Goal: Transaction & Acquisition: Book appointment/travel/reservation

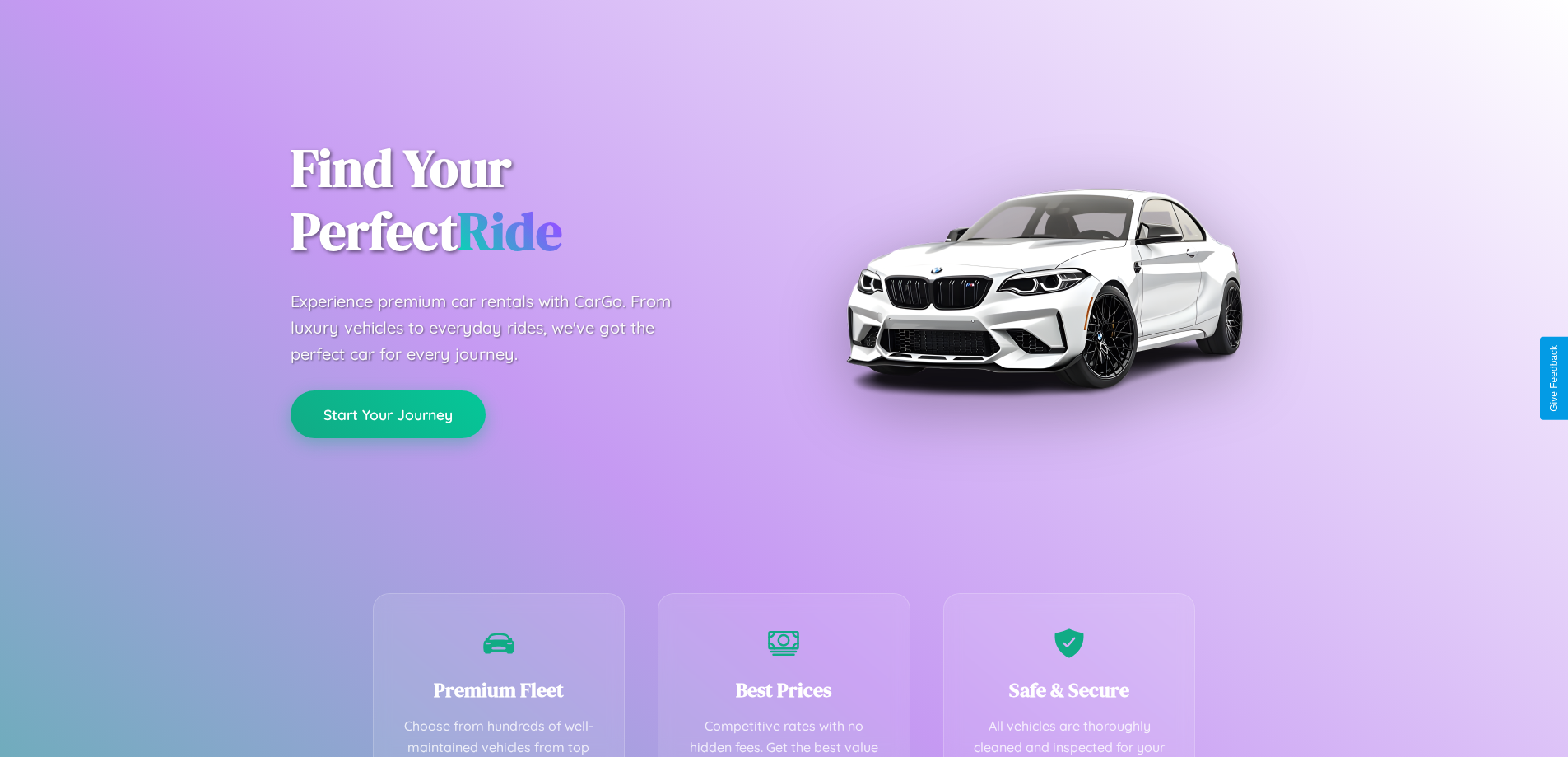
click at [388, 415] on button "Start Your Journey" at bounding box center [388, 414] width 196 height 48
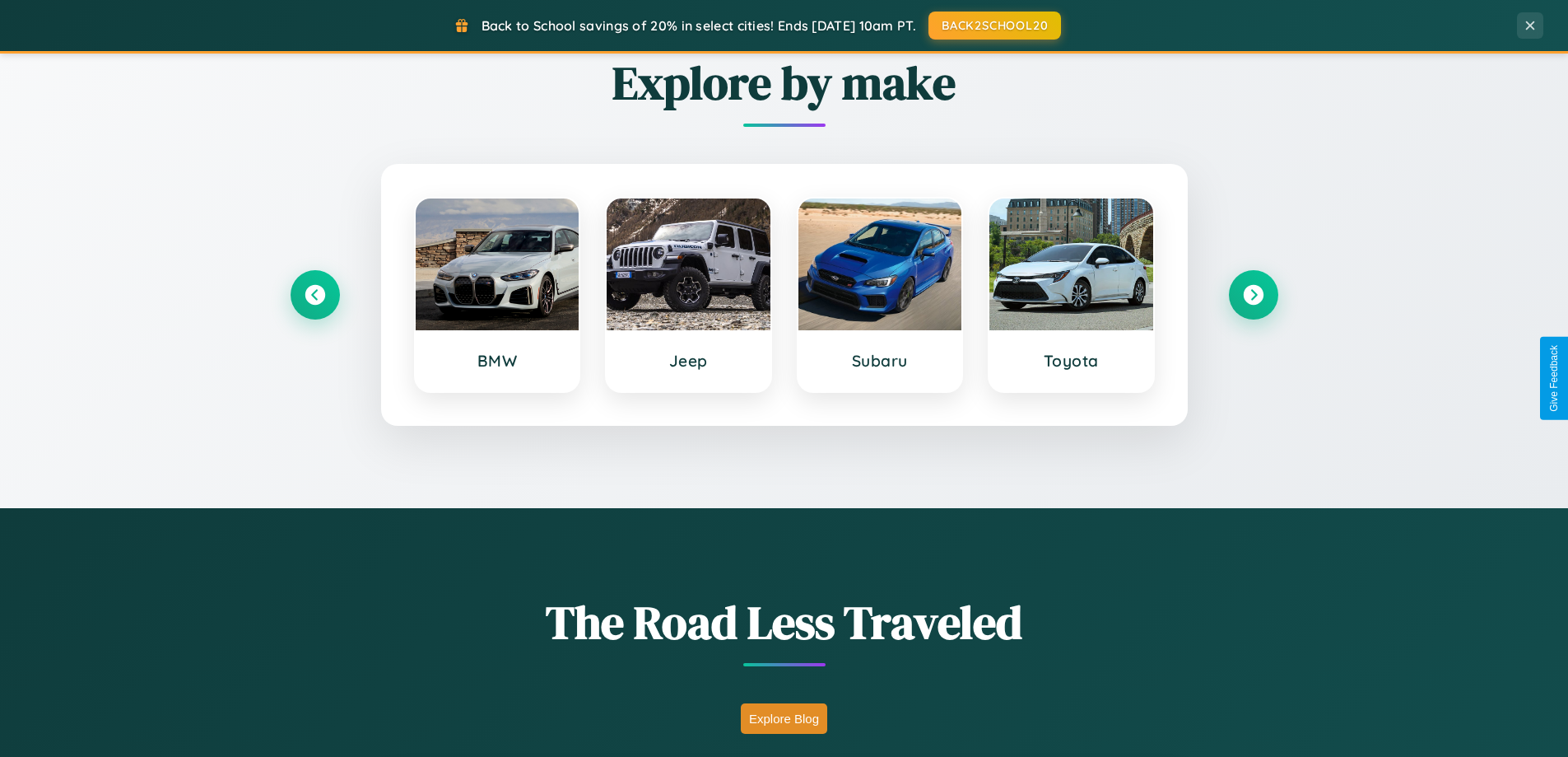
scroll to position [1134, 0]
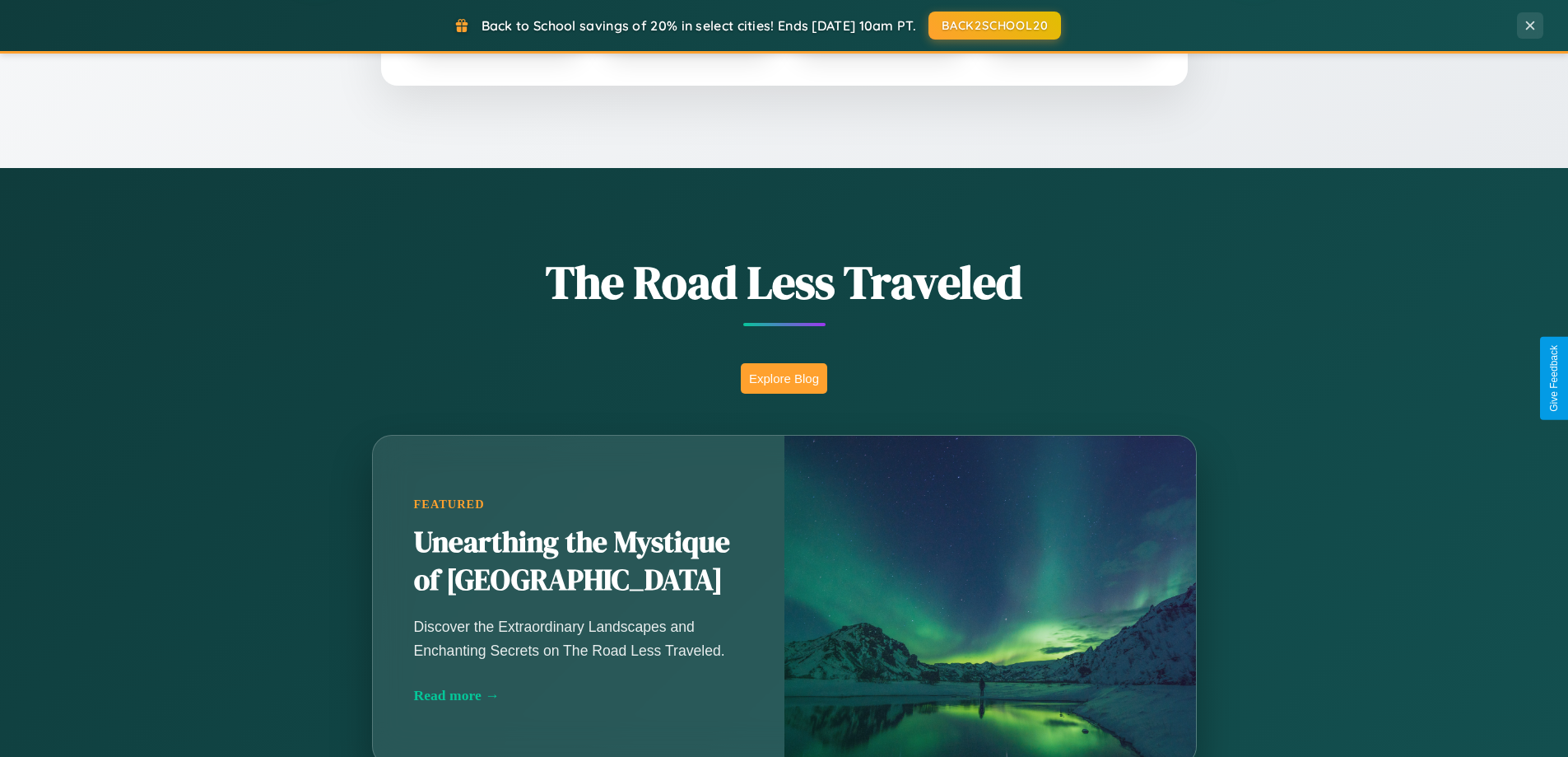
click at [784, 378] on button "Explore Blog" at bounding box center [784, 378] width 87 height 30
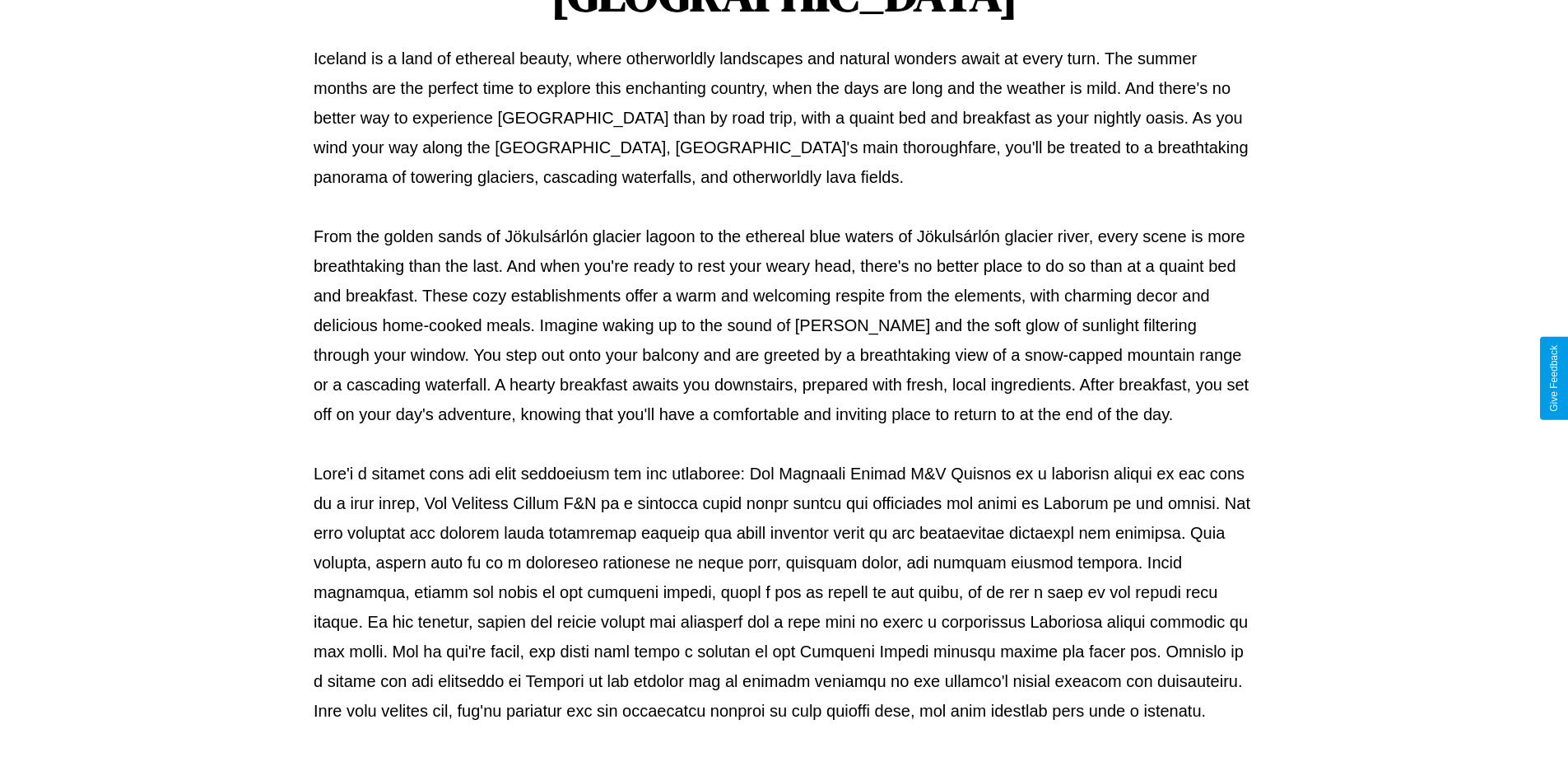
scroll to position [533, 0]
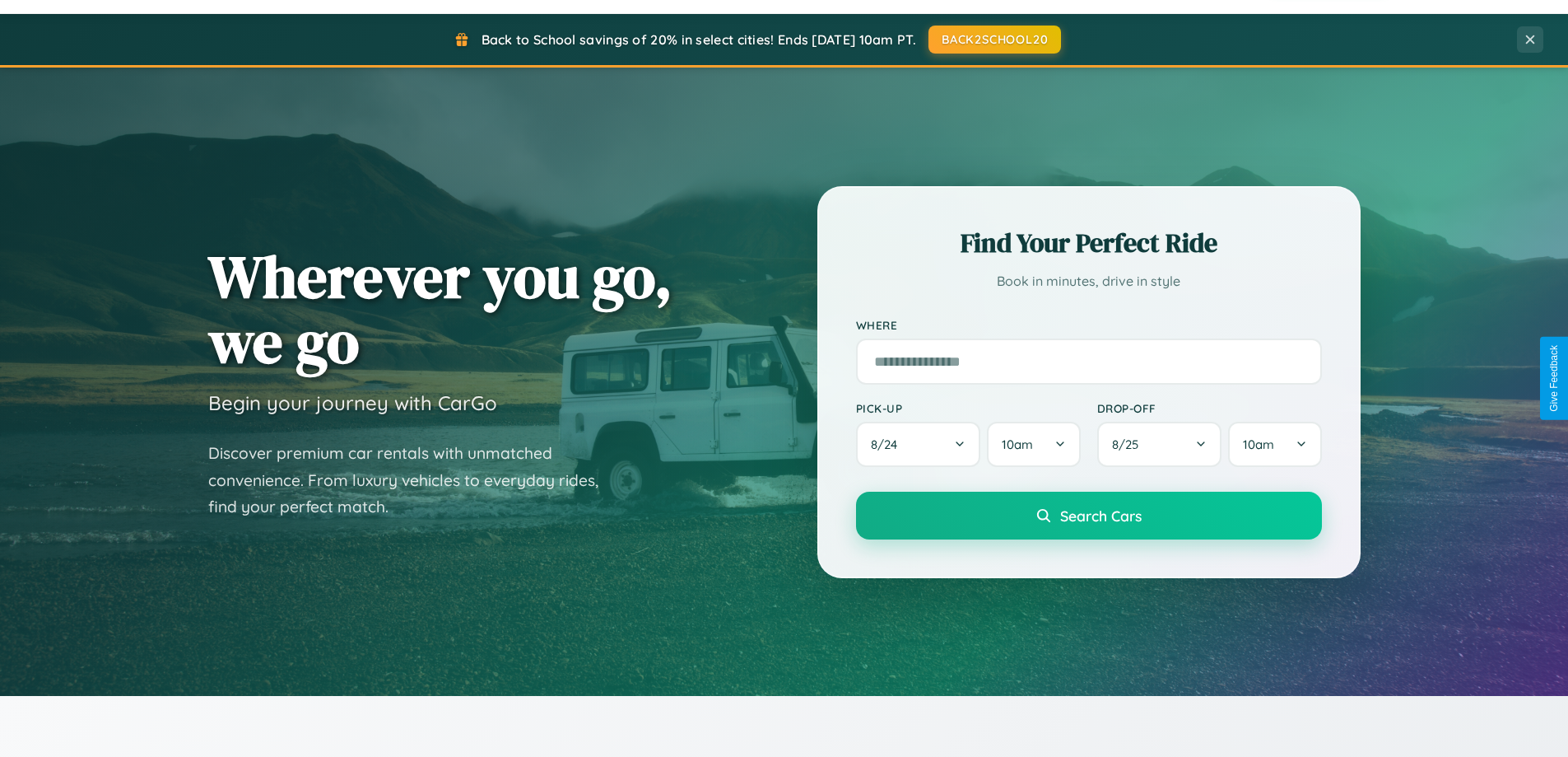
scroll to position [49, 0]
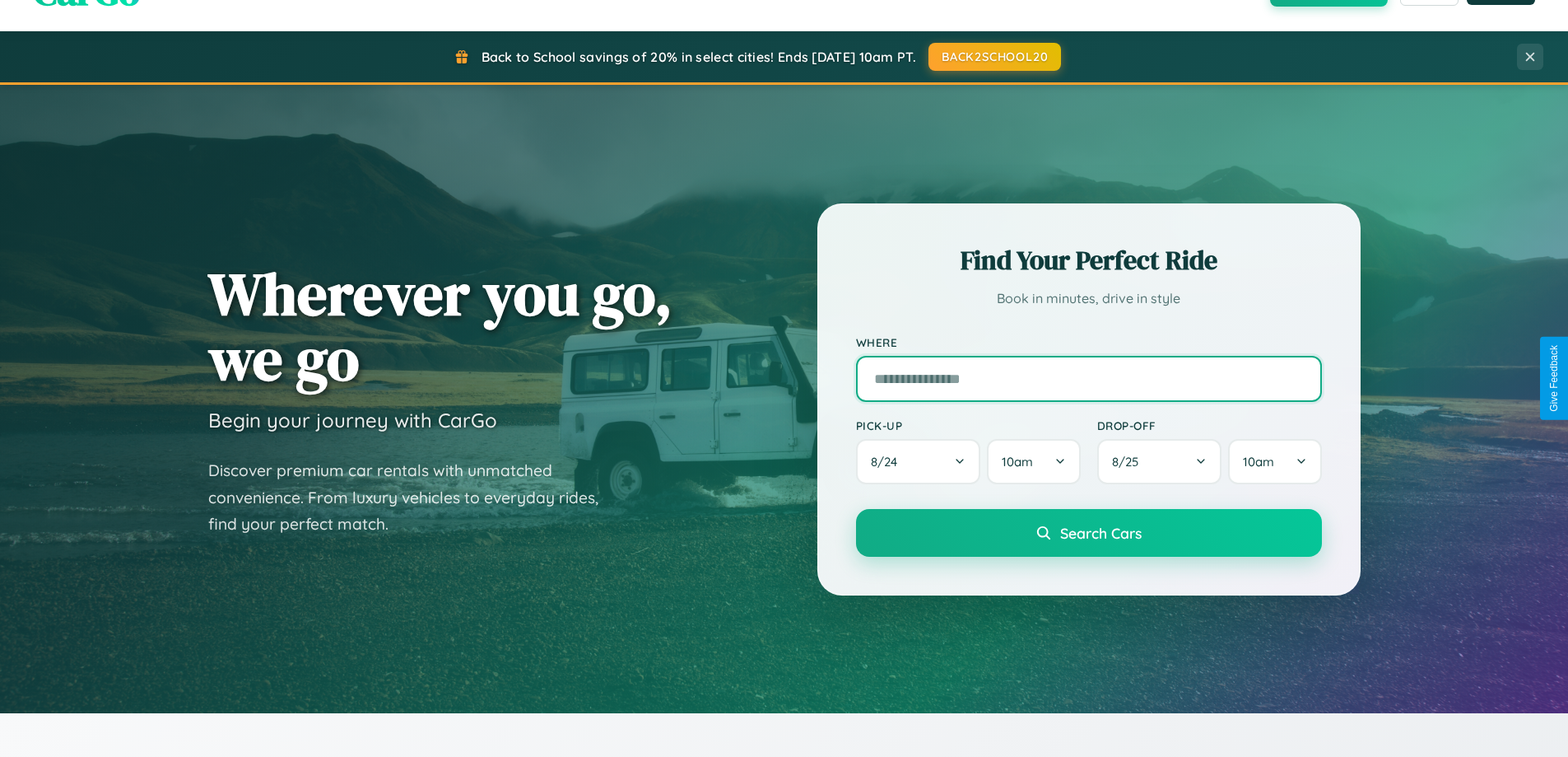
click at [1088, 378] on input "text" at bounding box center [1088, 378] width 466 height 46
type input "**********"
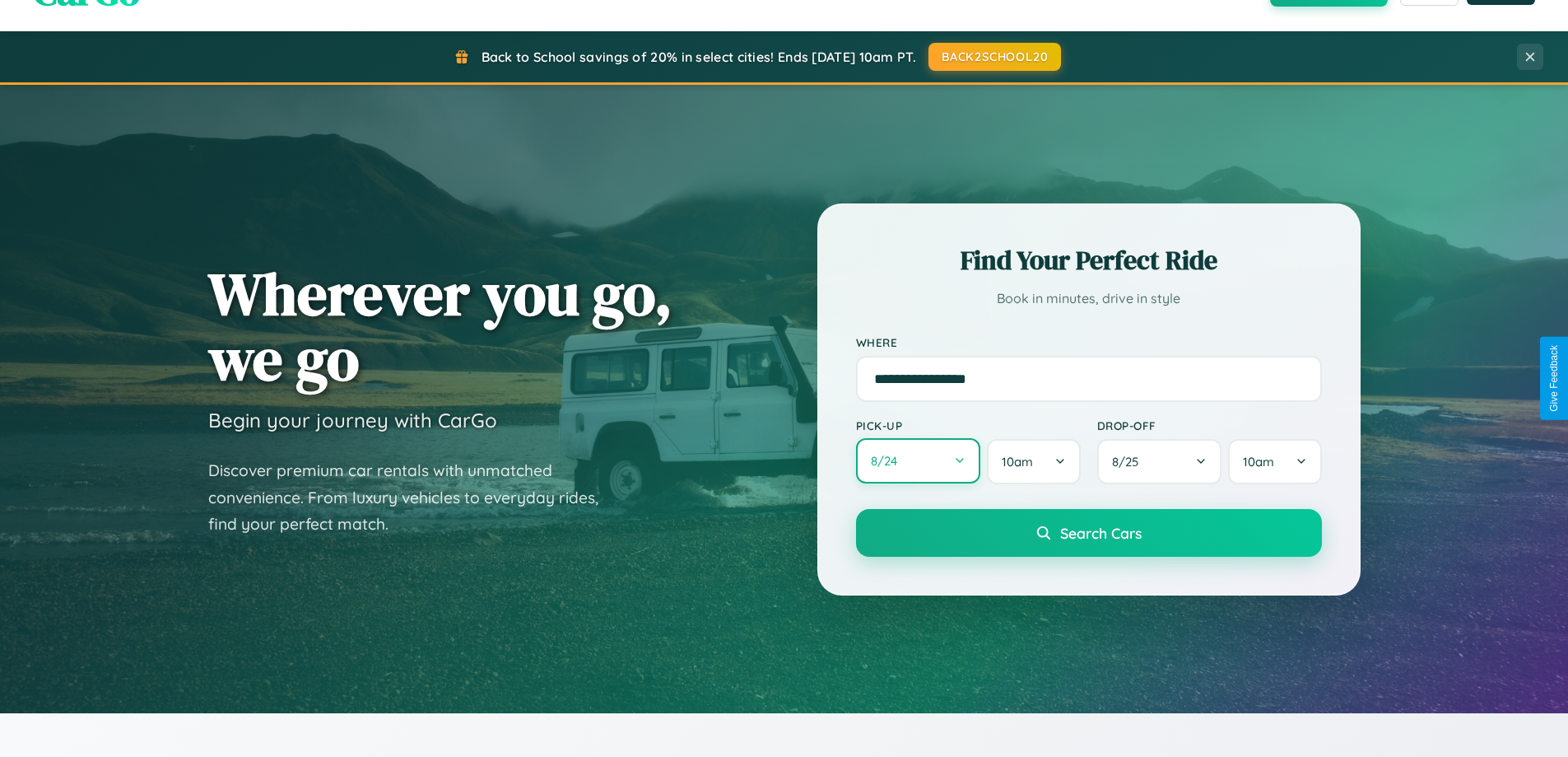
click at [918, 461] on button "8 / 24" at bounding box center [918, 460] width 125 height 46
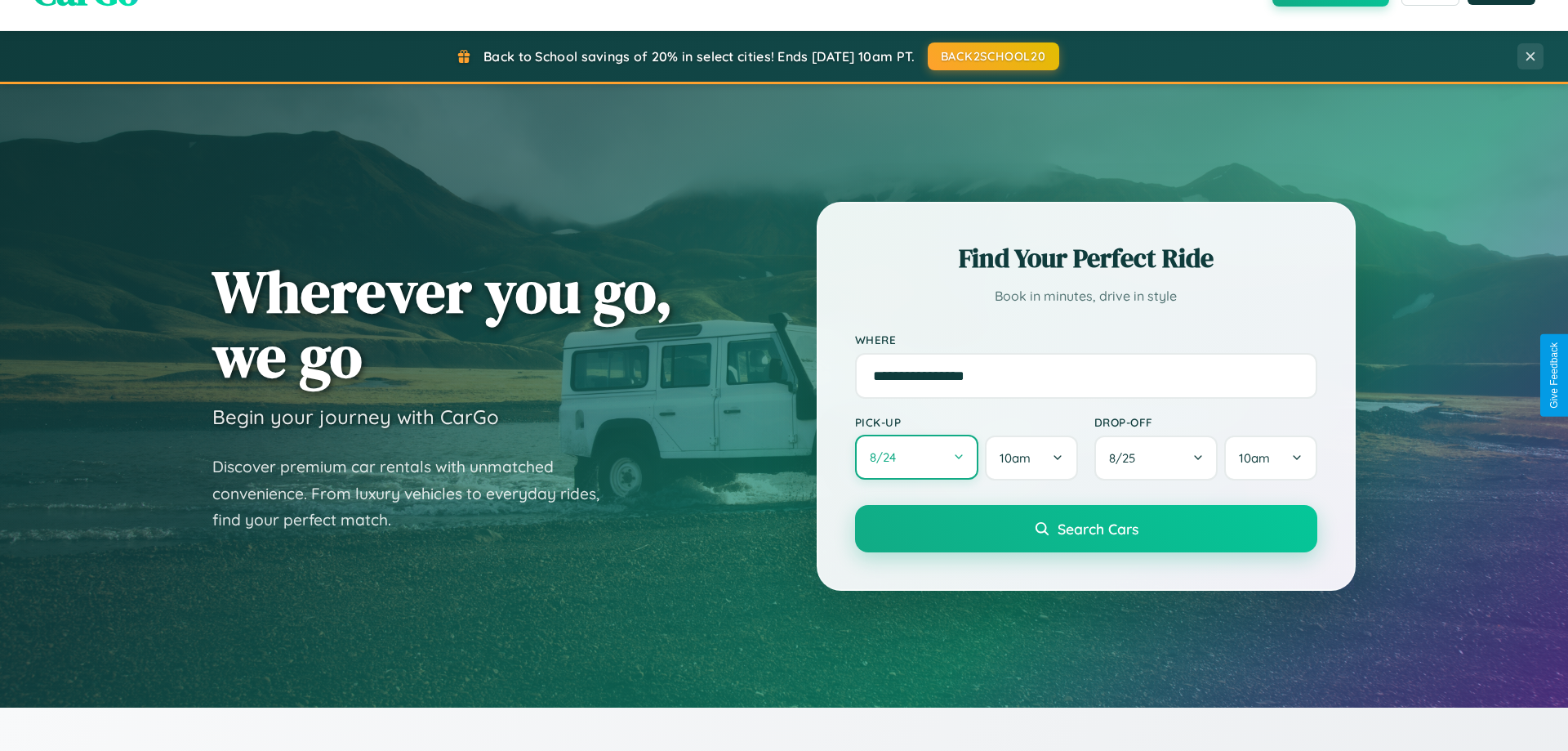
select select "*"
select select "****"
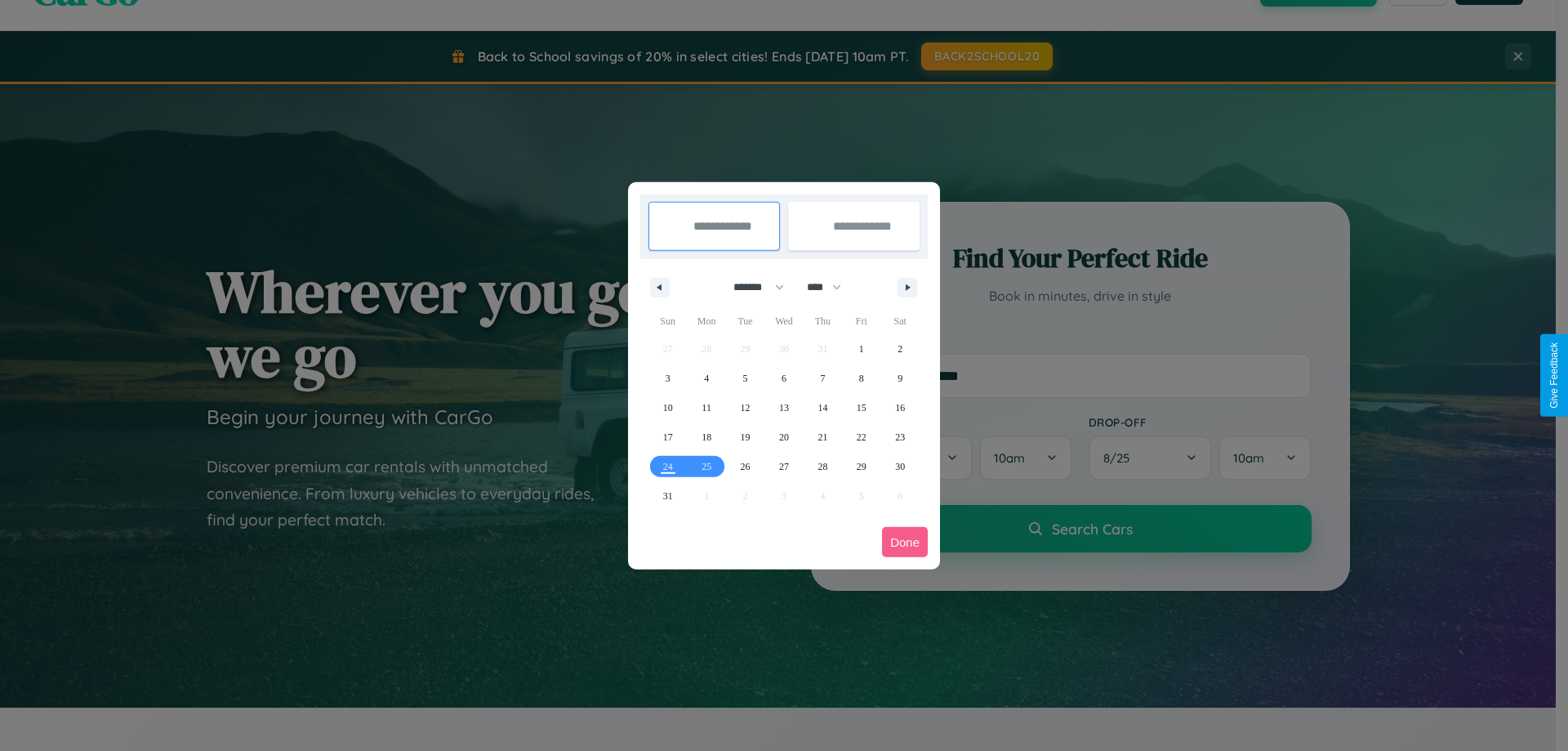
drag, startPoint x: 752, startPoint y: 287, endPoint x: 784, endPoint y: 327, distance: 51.2
click at [752, 287] on select "******* ******** ***** ***** *** **** **** ****** ********* ******* ******** **…" at bounding box center [756, 288] width 69 height 27
select select "*"
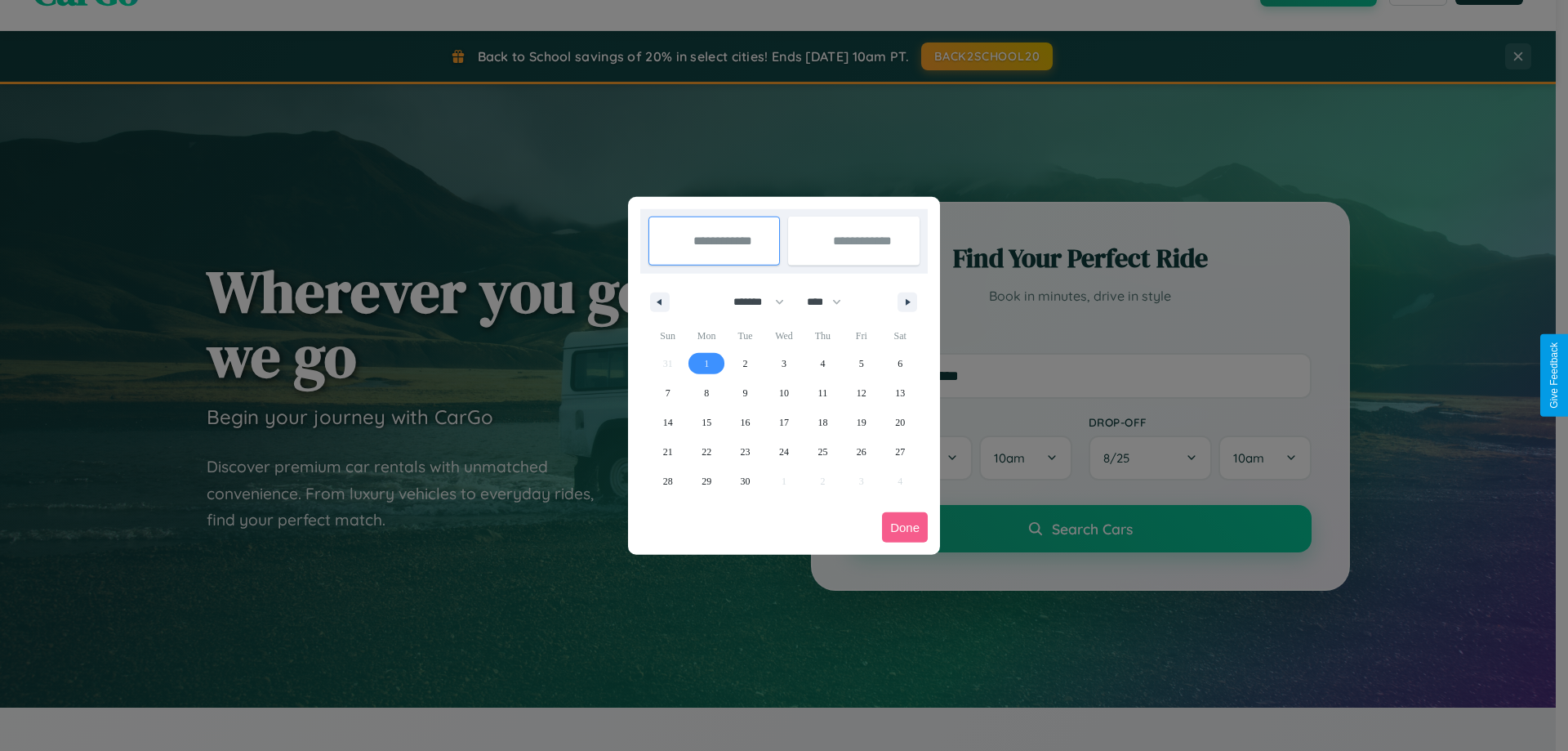
click at [706, 363] on span "1" at bounding box center [706, 363] width 5 height 29
type input "**********"
click at [861, 363] on span "5" at bounding box center [861, 363] width 5 height 29
type input "**********"
click at [905, 527] on button "Done" at bounding box center [904, 527] width 45 height 30
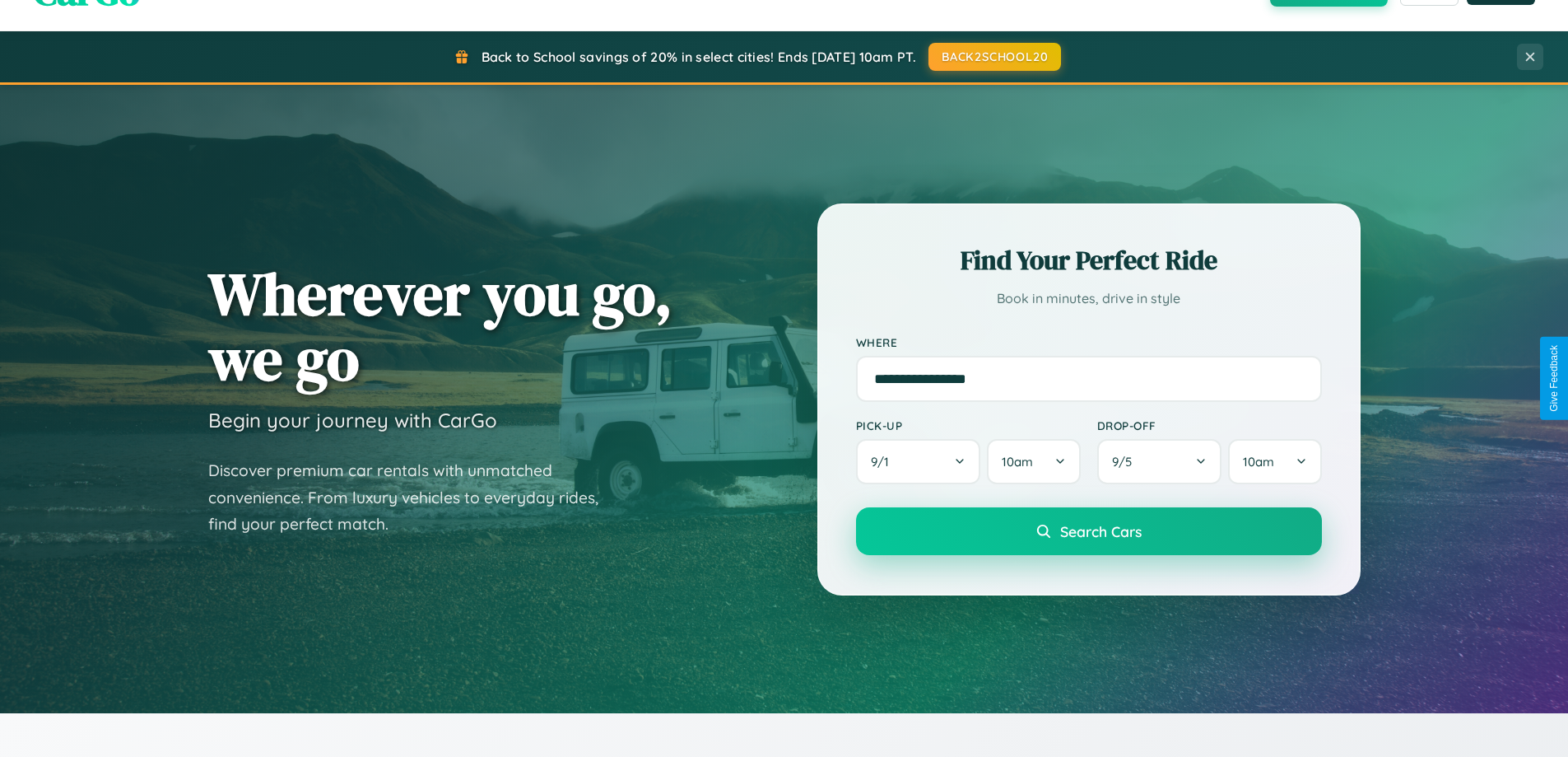
click at [1088, 531] on span "Search Cars" at bounding box center [1101, 531] width 82 height 18
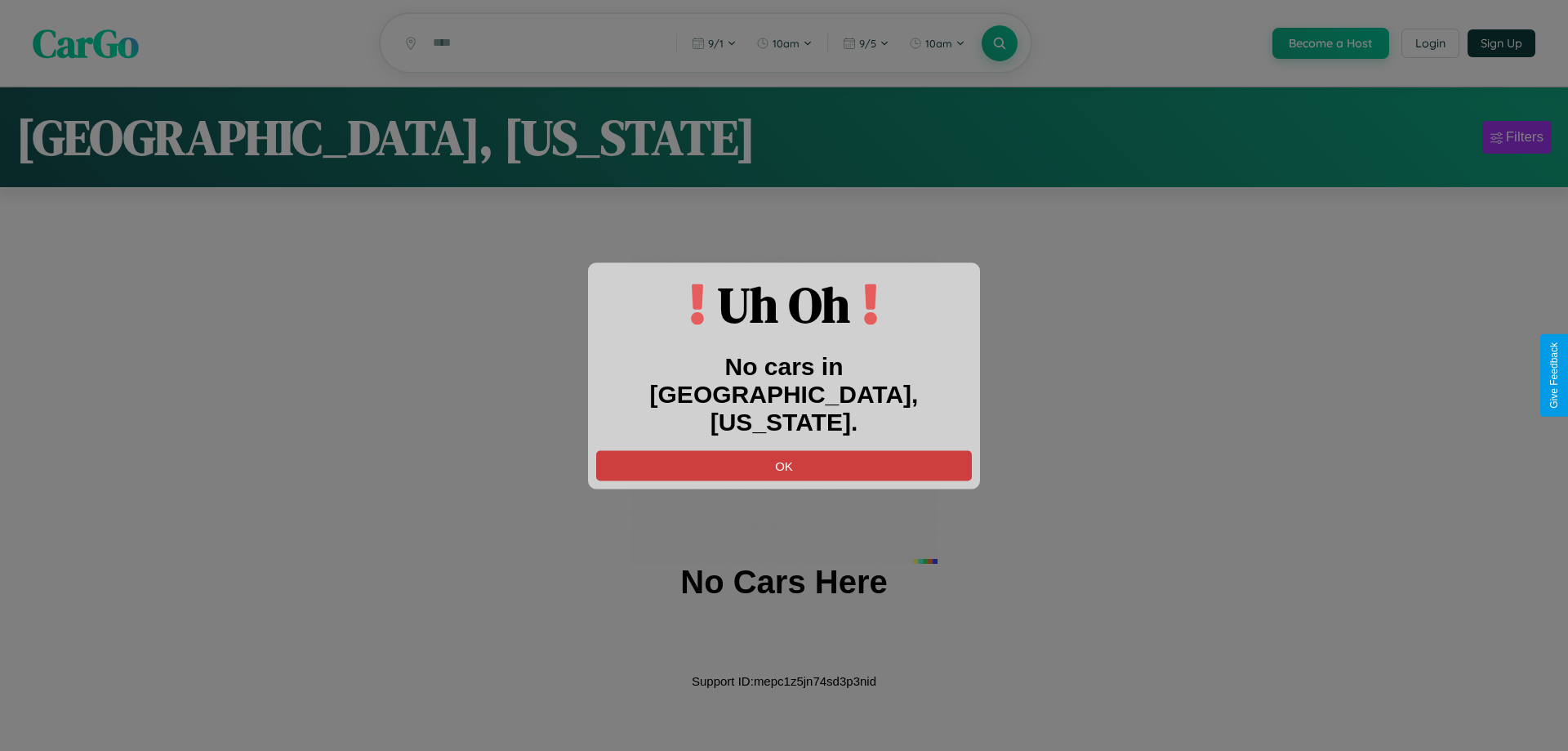
click at [784, 450] on button "OK" at bounding box center [784, 464] width 375 height 30
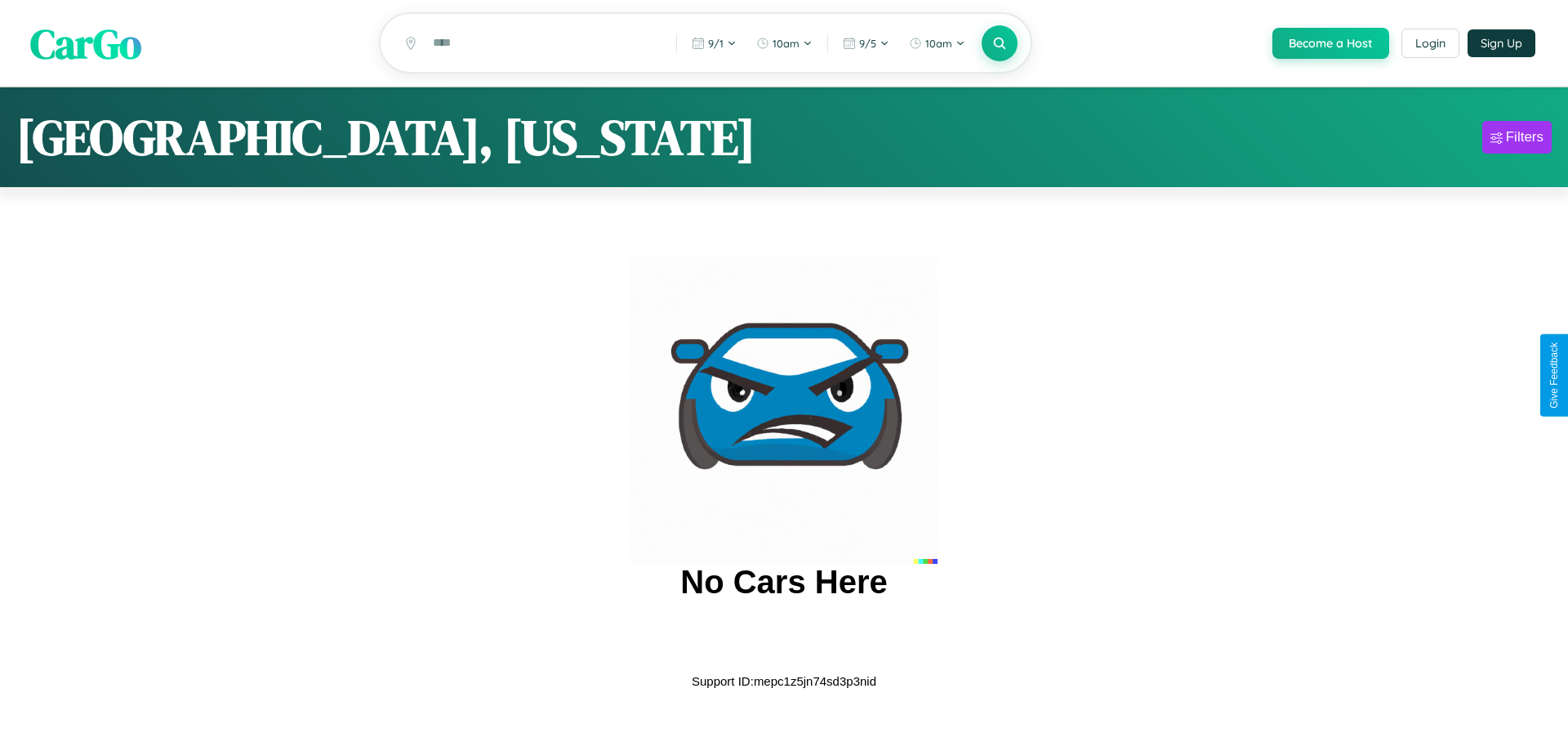
click at [86, 43] on span "CarGo" at bounding box center [85, 42] width 111 height 56
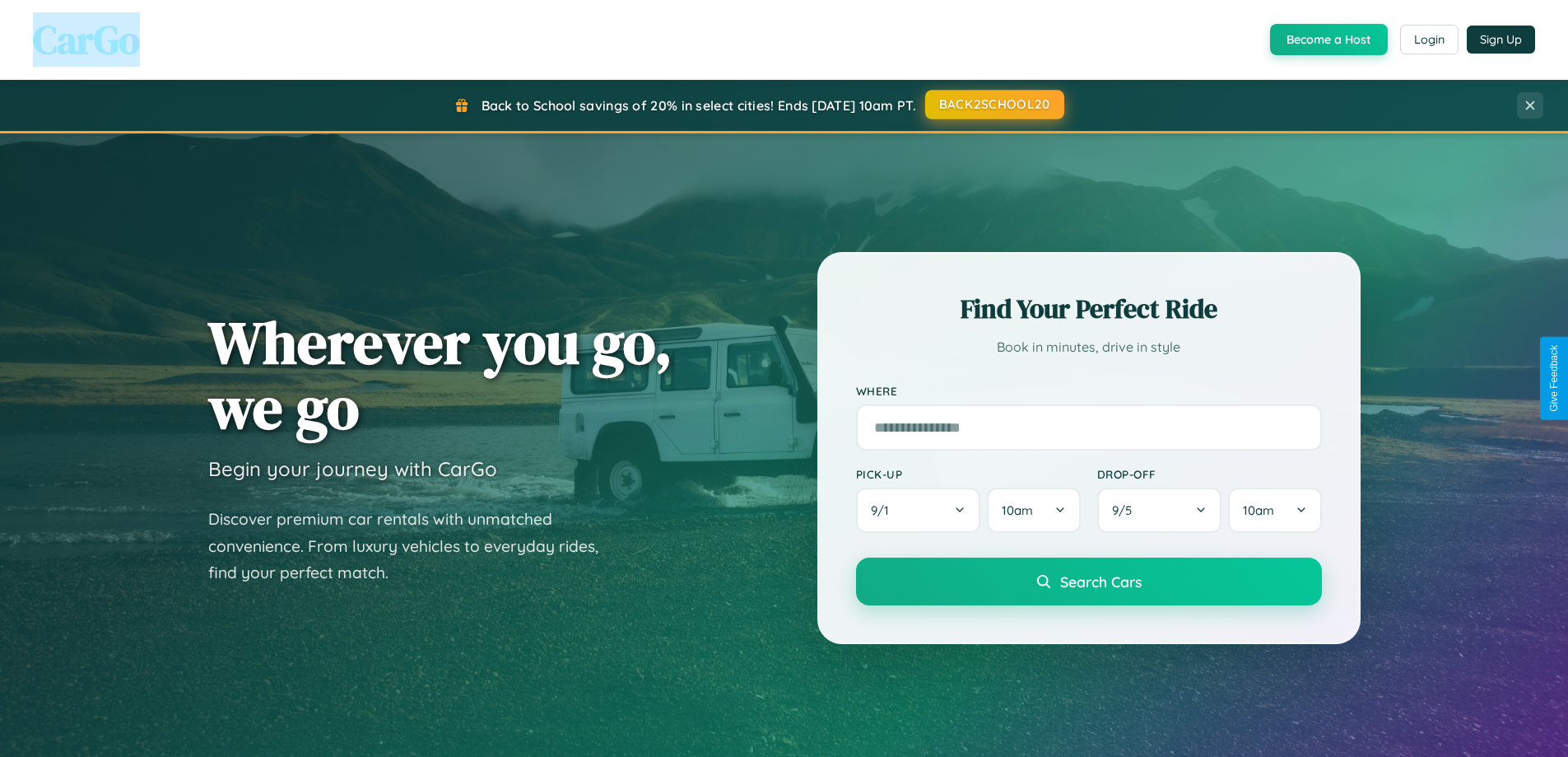
click at [994, 105] on button "BACK2SCHOOL20" at bounding box center [994, 104] width 139 height 29
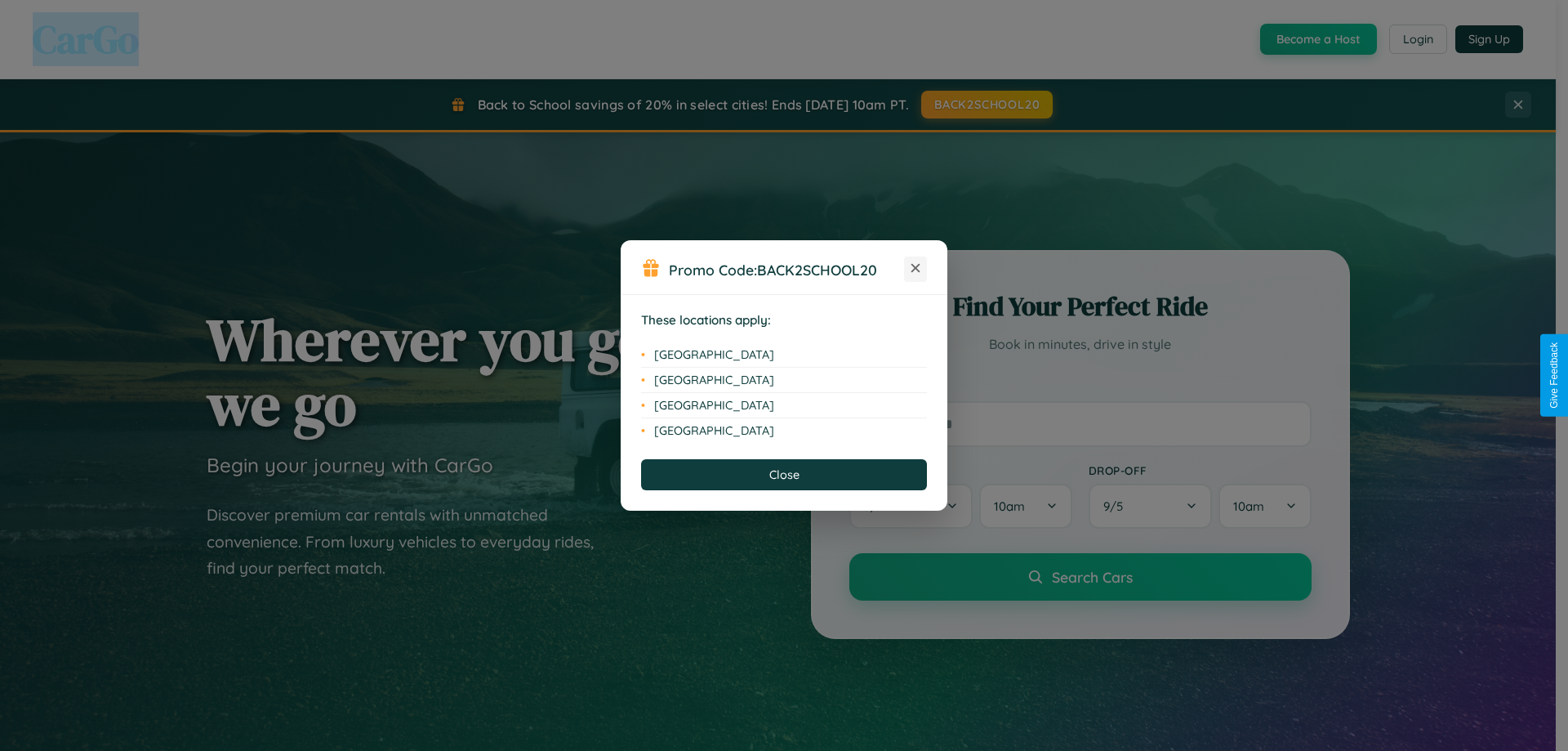
click at [916, 268] on icon at bounding box center [916, 267] width 9 height 9
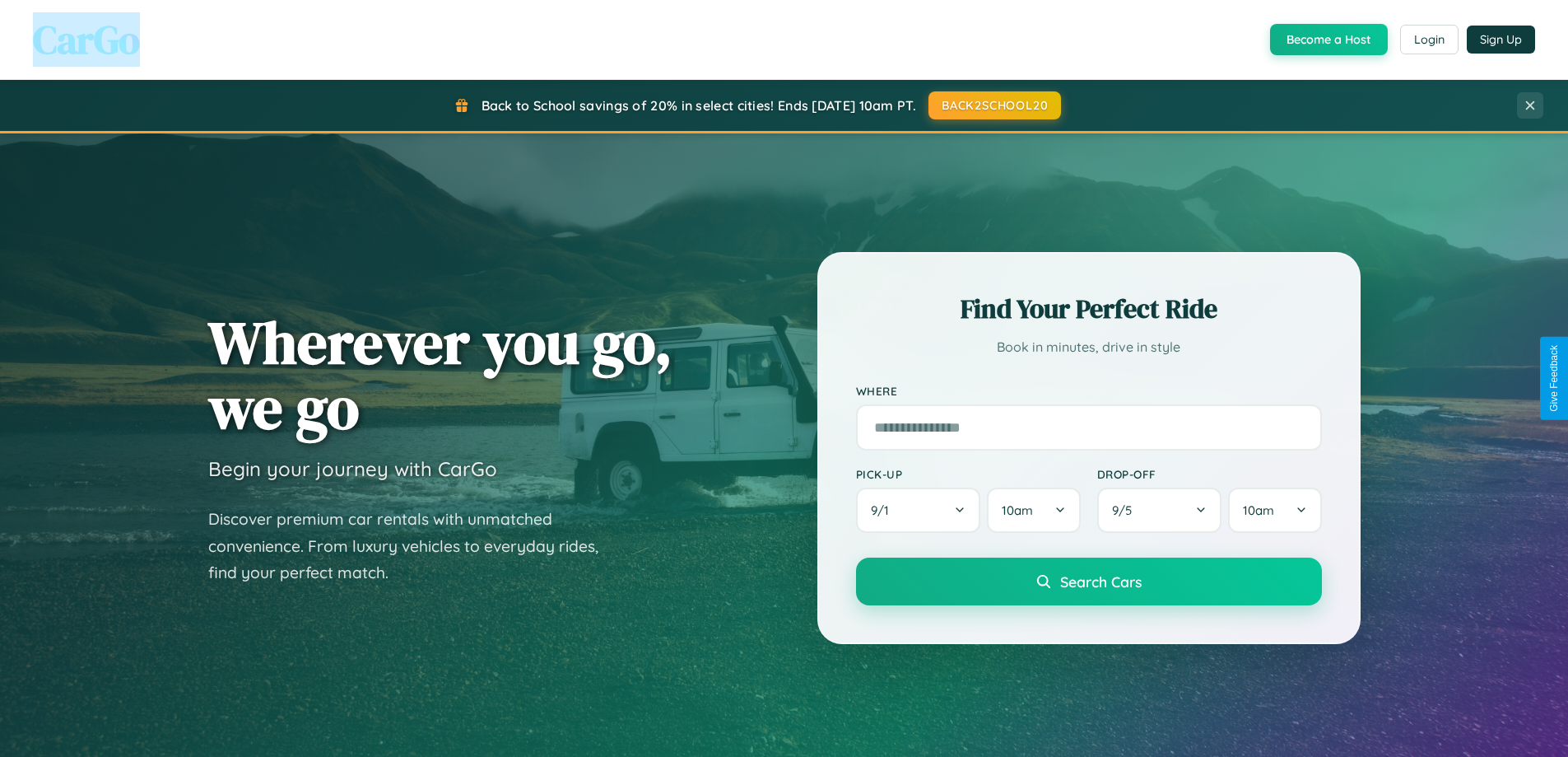
scroll to position [2646, 0]
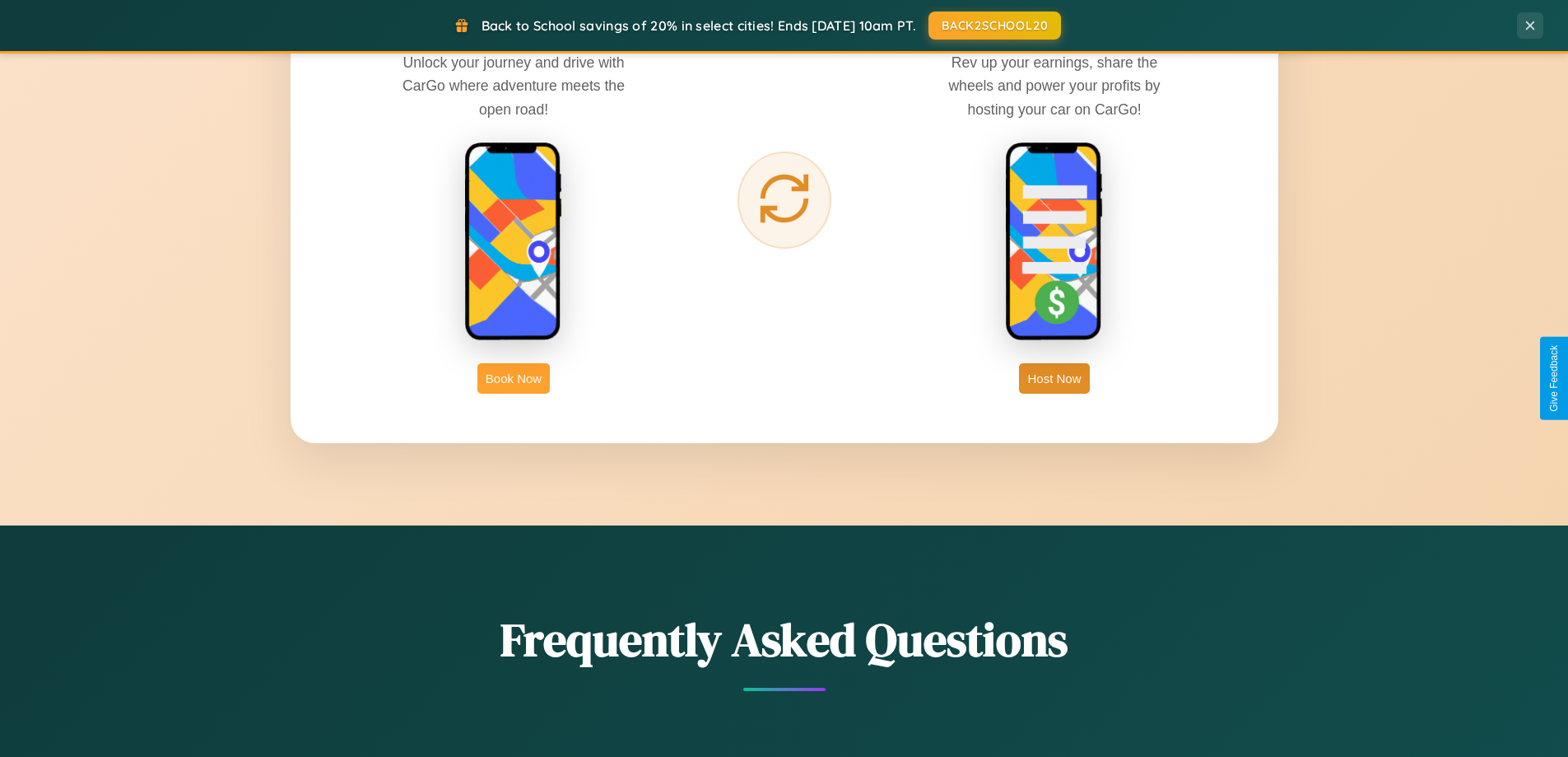
click at [514, 378] on button "Book Now" at bounding box center [514, 378] width 72 height 30
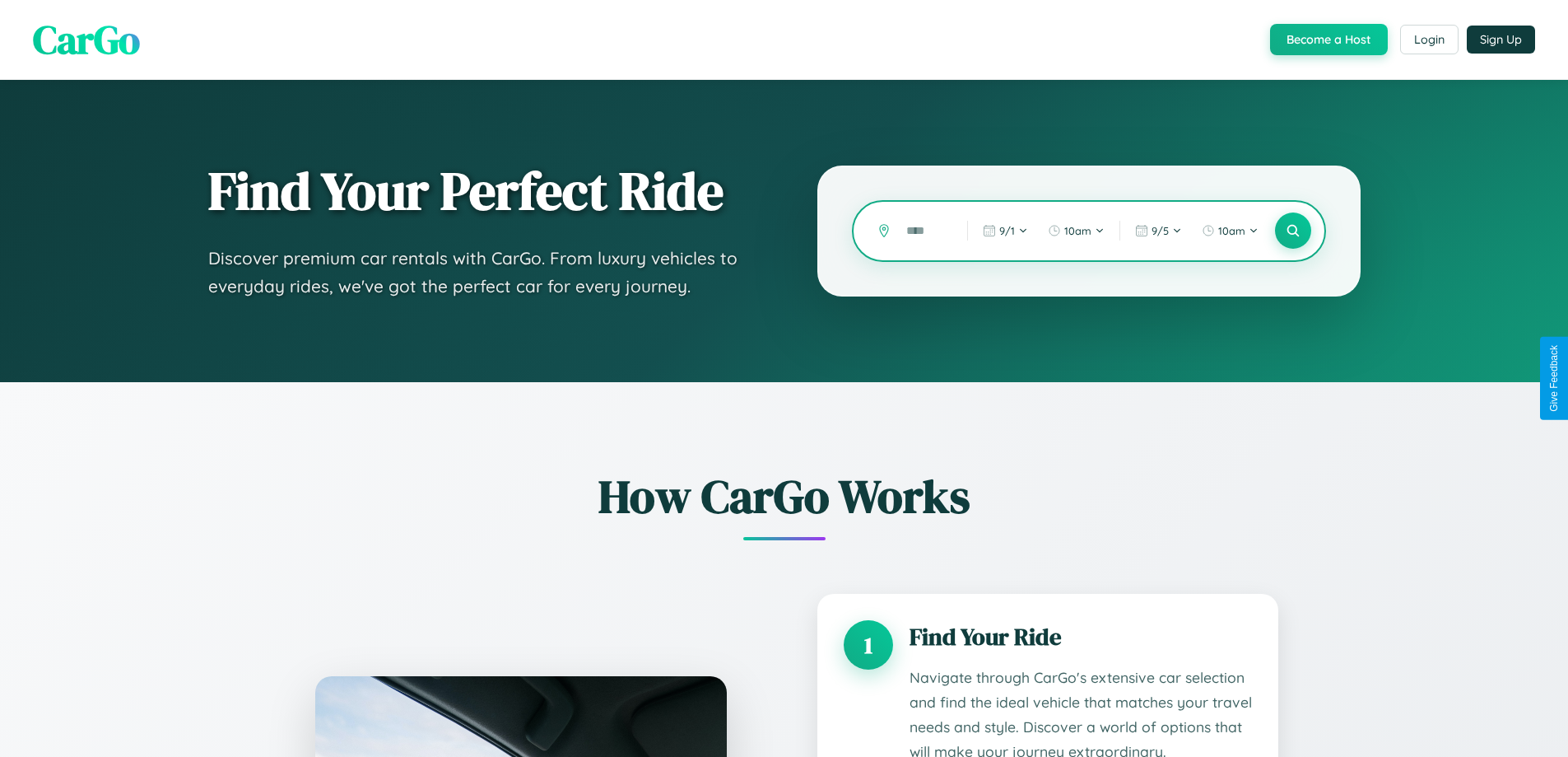
click at [924, 231] on input "text" at bounding box center [924, 232] width 53 height 29
type input "*"
type input "*****"
click at [1293, 231] on icon at bounding box center [1293, 231] width 16 height 16
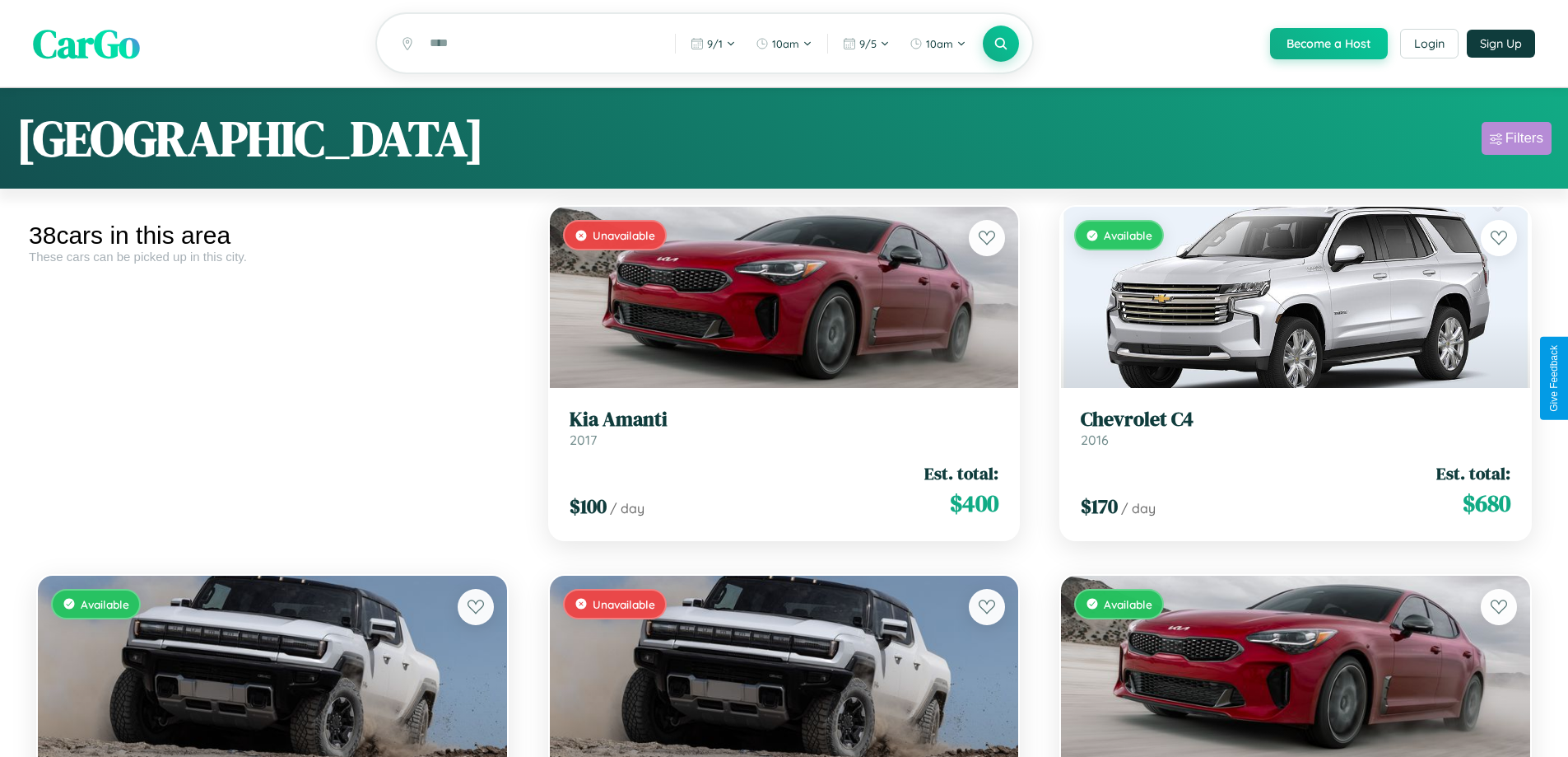
click at [1516, 141] on div "Filters" at bounding box center [1524, 138] width 38 height 17
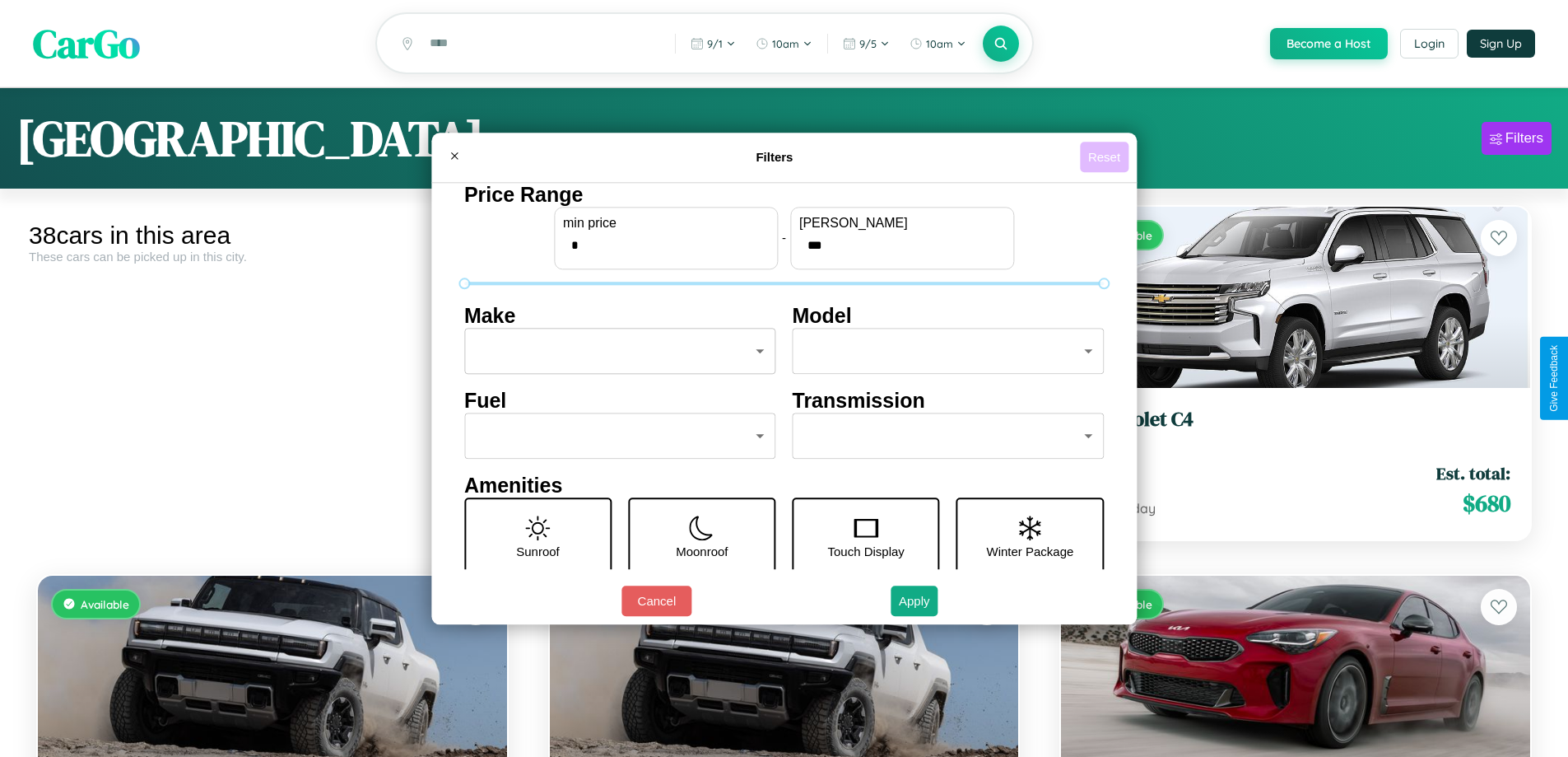
click at [1106, 157] on button "Reset" at bounding box center [1104, 157] width 49 height 30
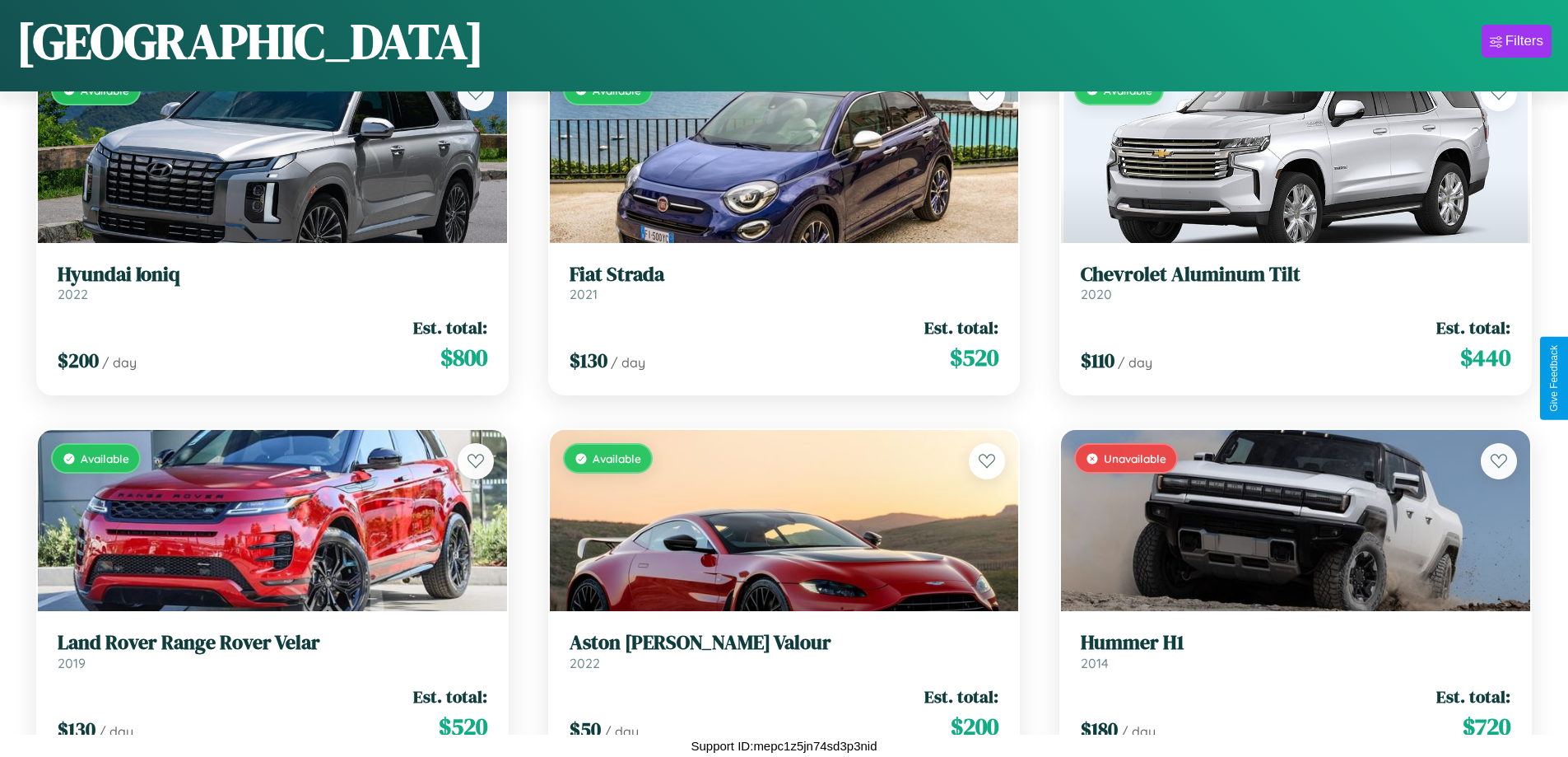
scroll to position [1769, 0]
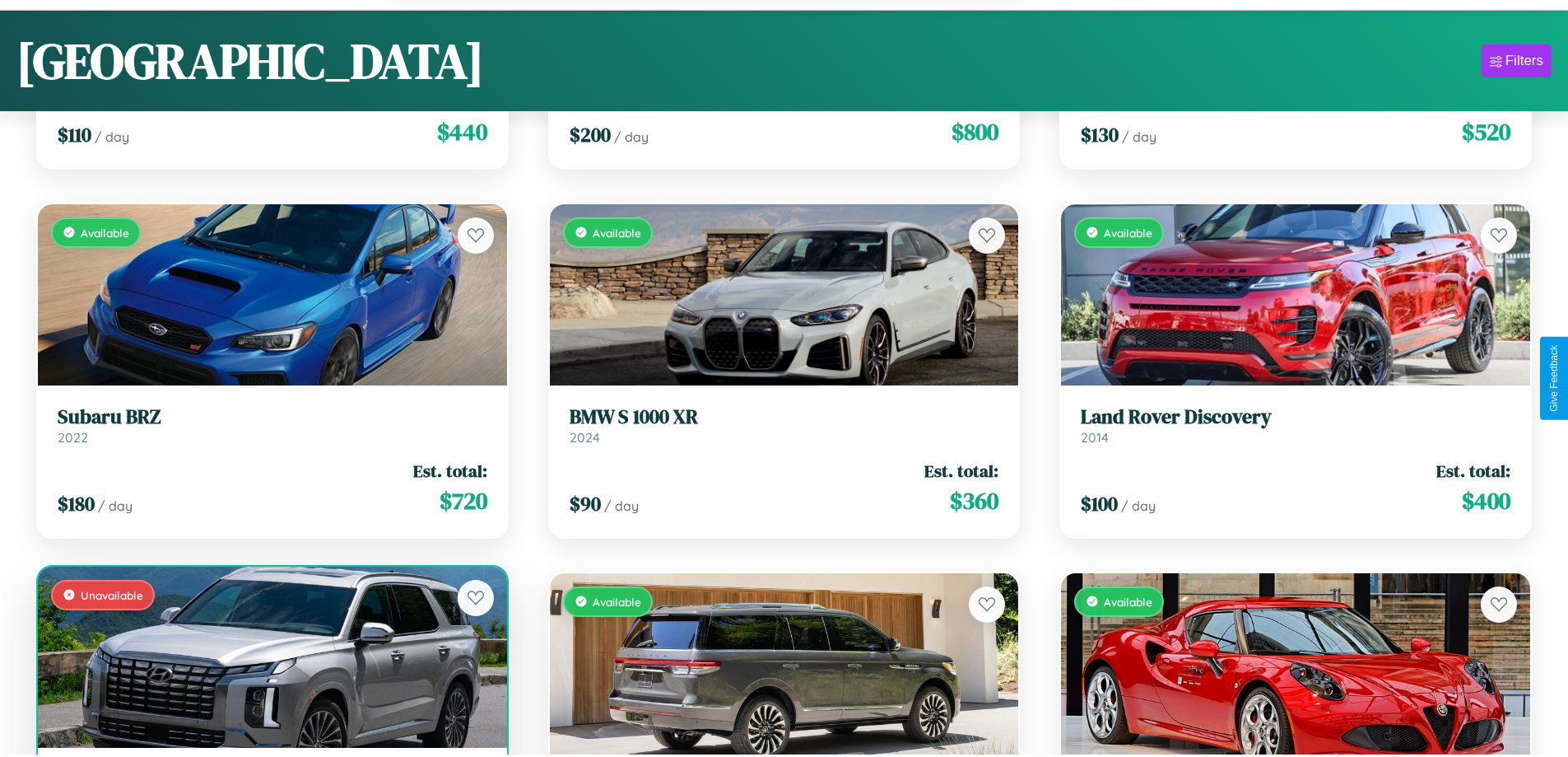
click at [270, 666] on div "Unavailable" at bounding box center [272, 657] width 469 height 181
click at [270, 659] on div "Unavailable" at bounding box center [272, 657] width 469 height 181
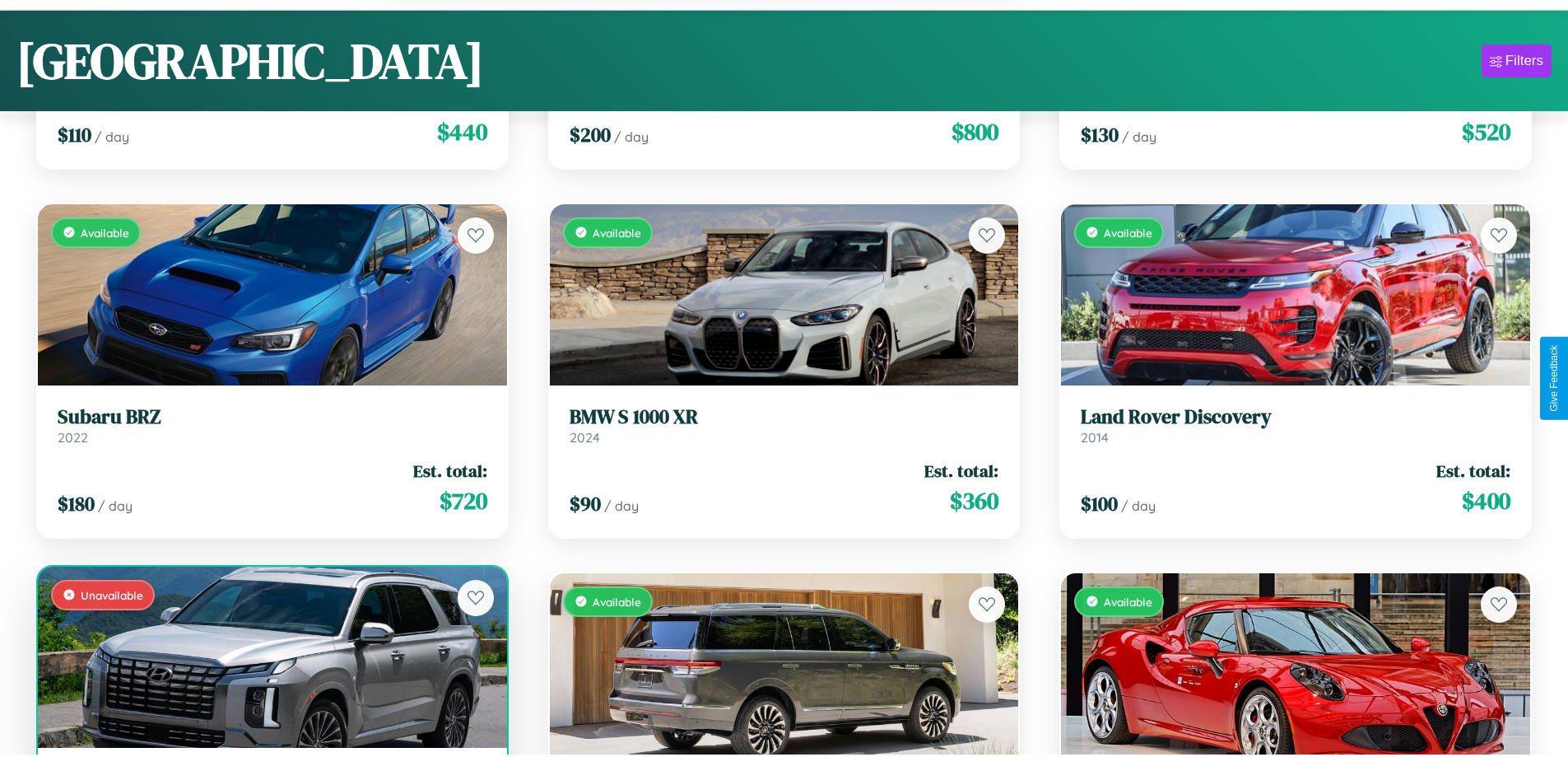
click at [270, 659] on div "Unavailable" at bounding box center [272, 657] width 469 height 181
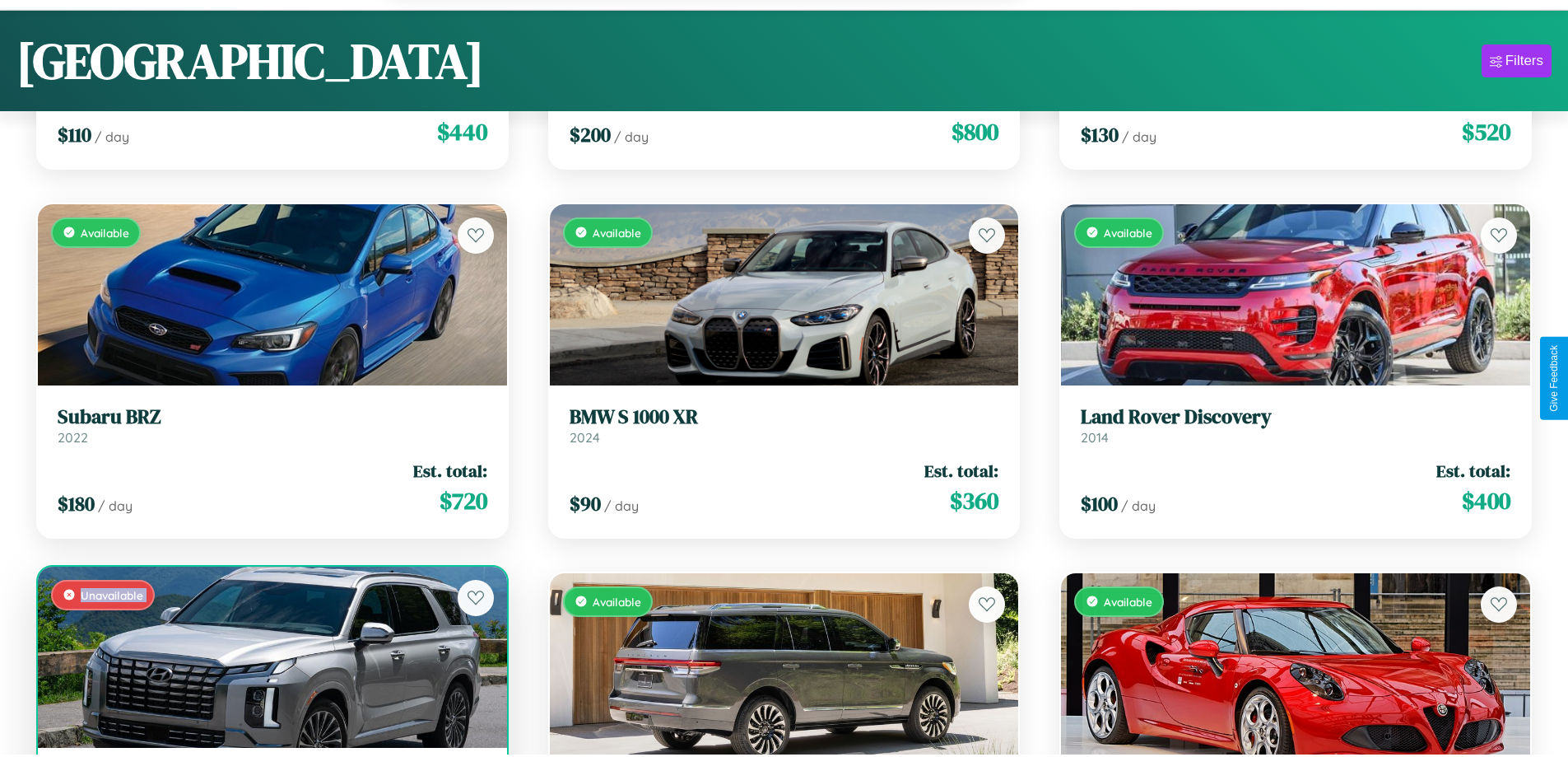
click at [270, 659] on div "Unavailable" at bounding box center [272, 657] width 469 height 181
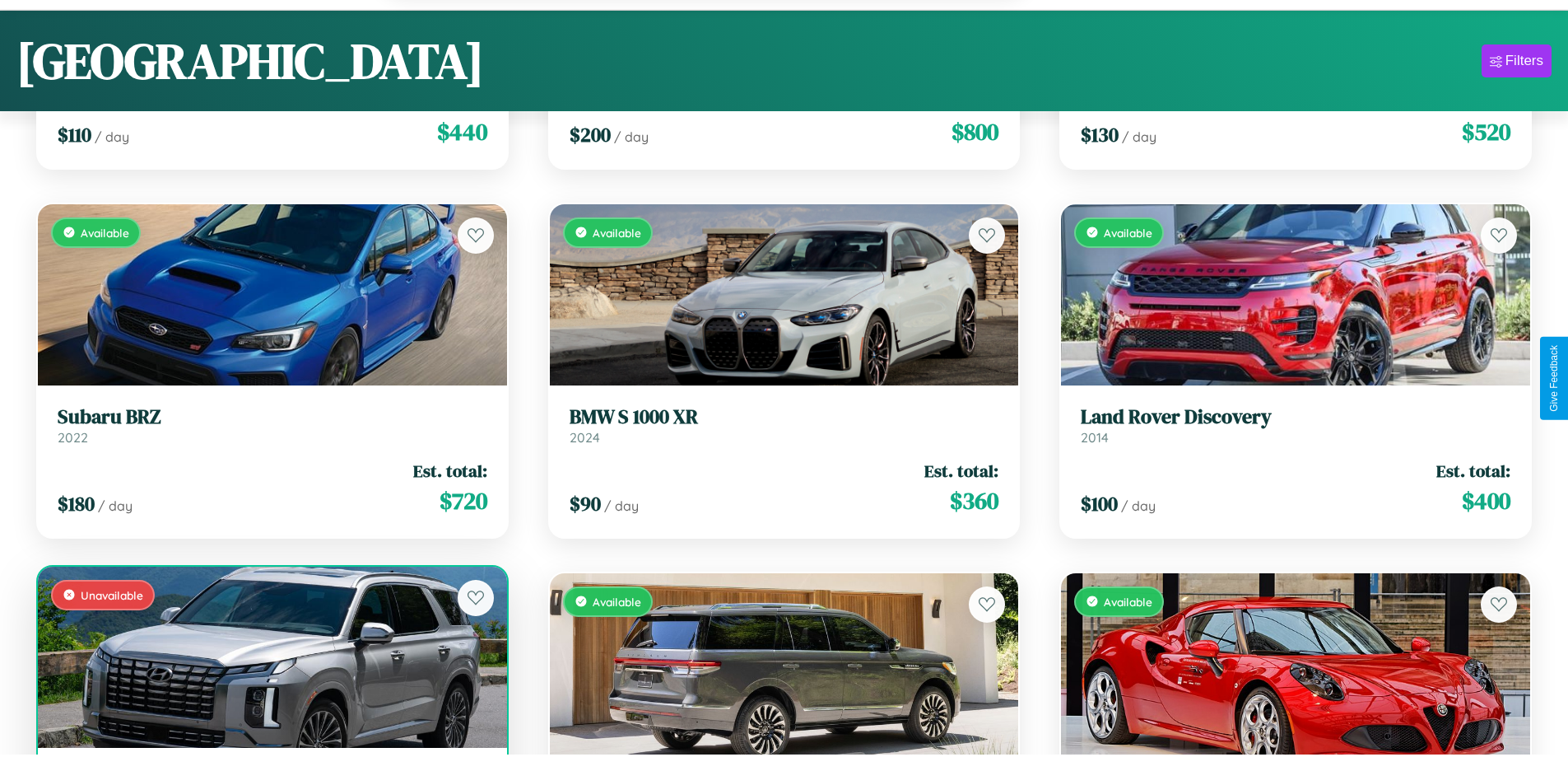
click at [270, 659] on div "Unavailable" at bounding box center [272, 657] width 469 height 181
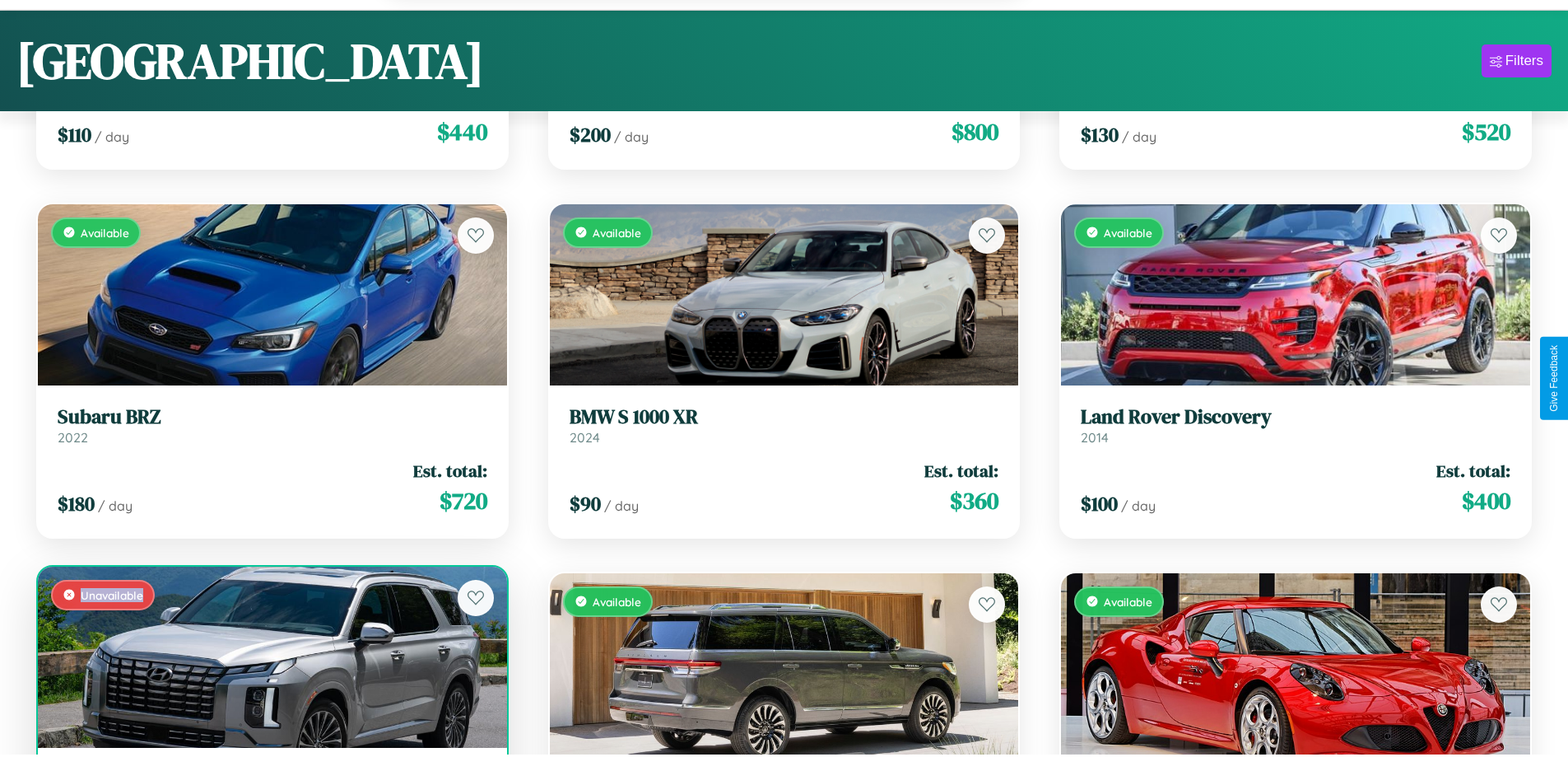
click at [270, 659] on div "Unavailable" at bounding box center [272, 657] width 469 height 181
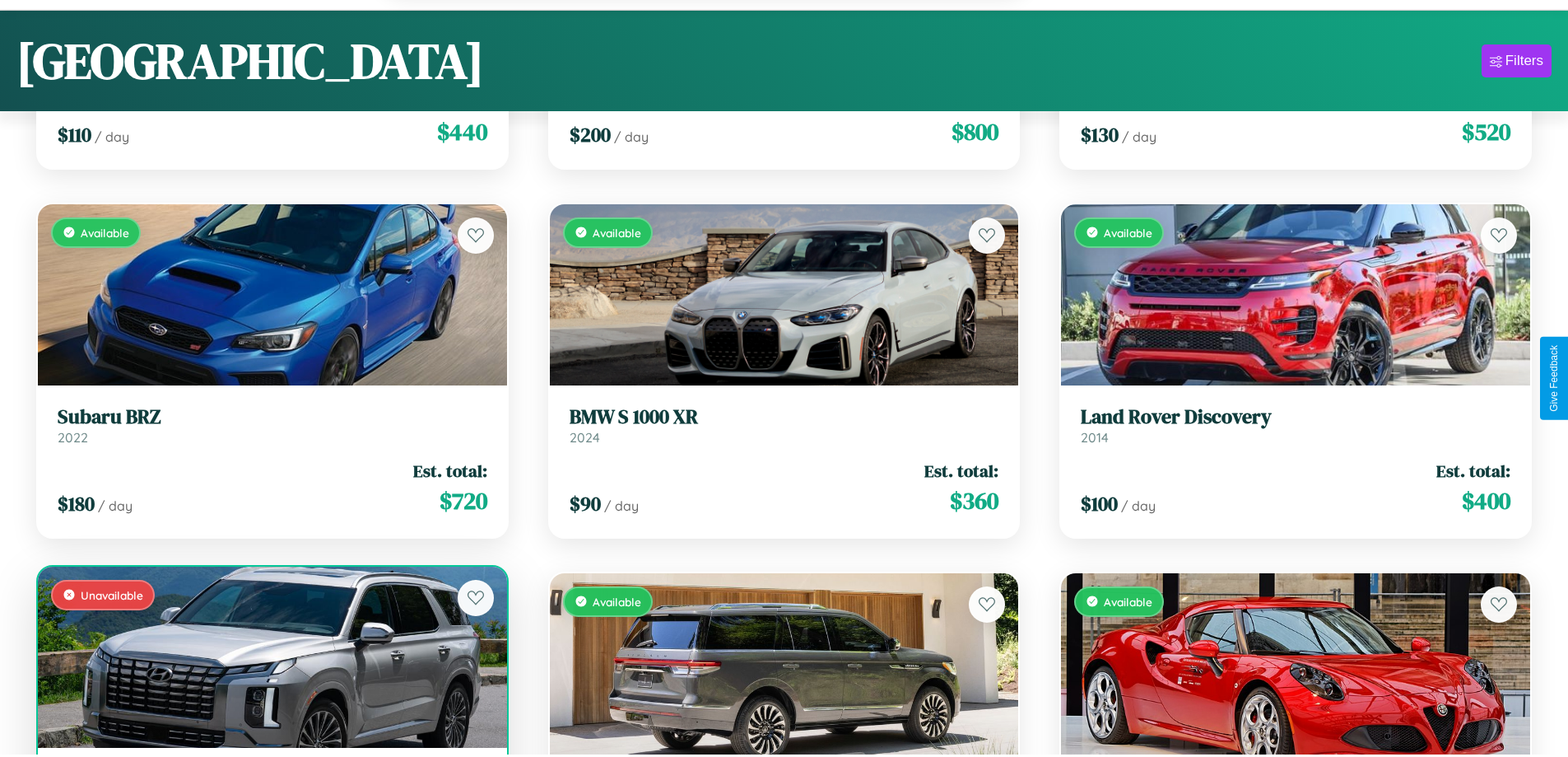
scroll to position [1821, 0]
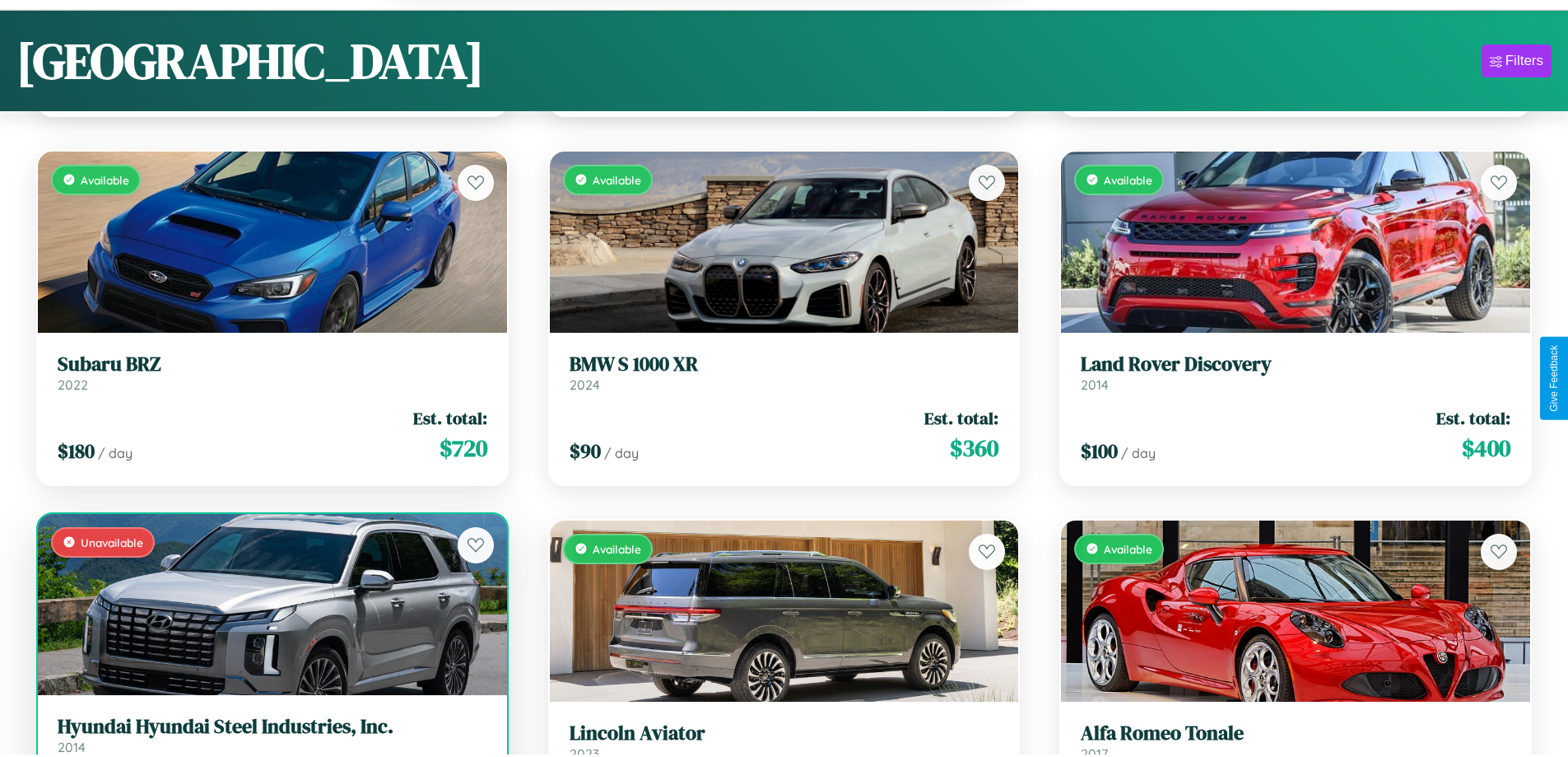
click at [270, 737] on h3 "Hyundai Hyundai Steel Industries, Inc." at bounding box center [272, 727] width 430 height 24
